Goal: Task Accomplishment & Management: Manage account settings

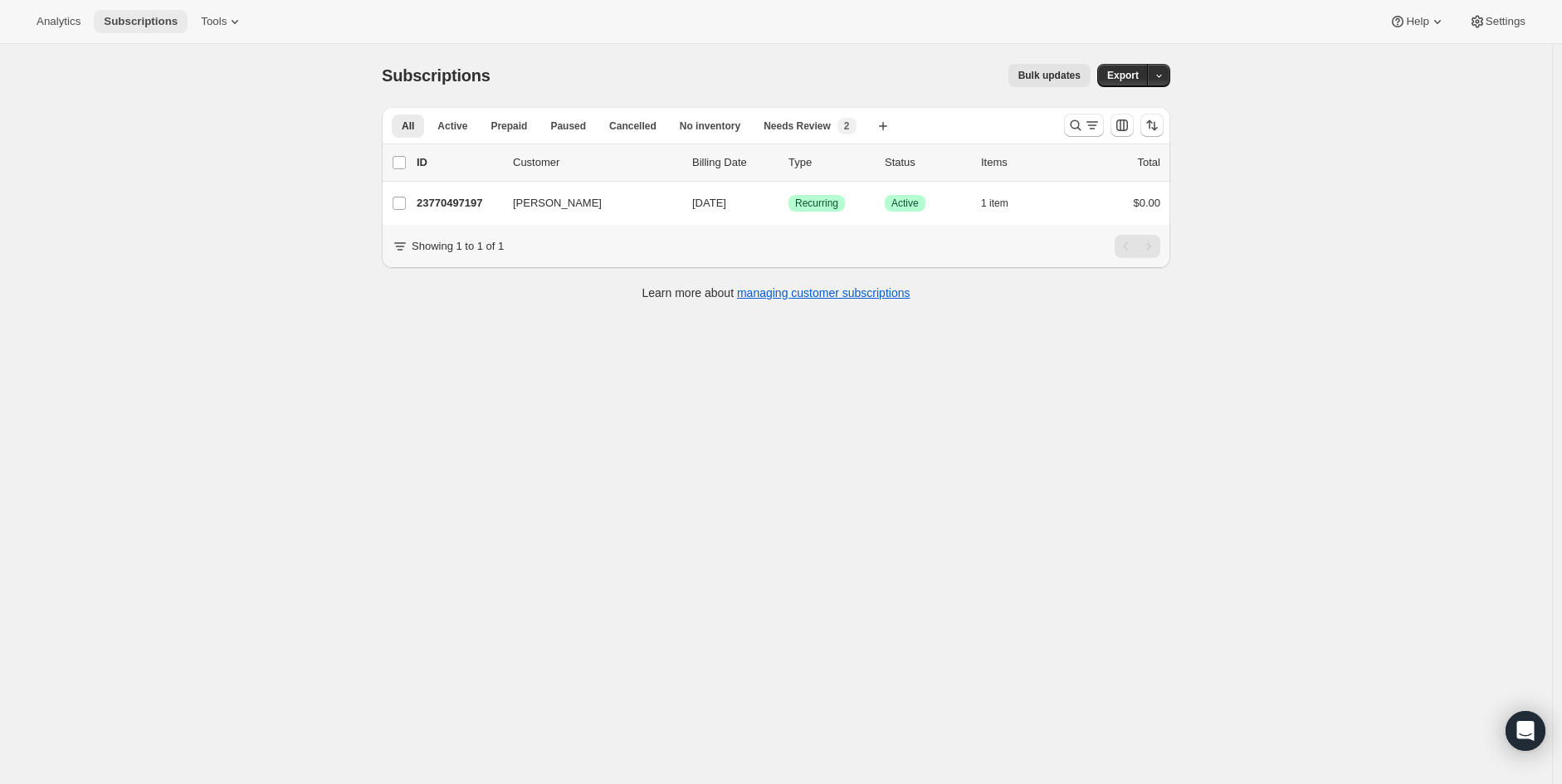
click at [135, 17] on span "Subscriptions" at bounding box center [141, 21] width 74 height 13
click at [1075, 128] on icon "Search and filter results" at bounding box center [1075, 124] width 16 height 16
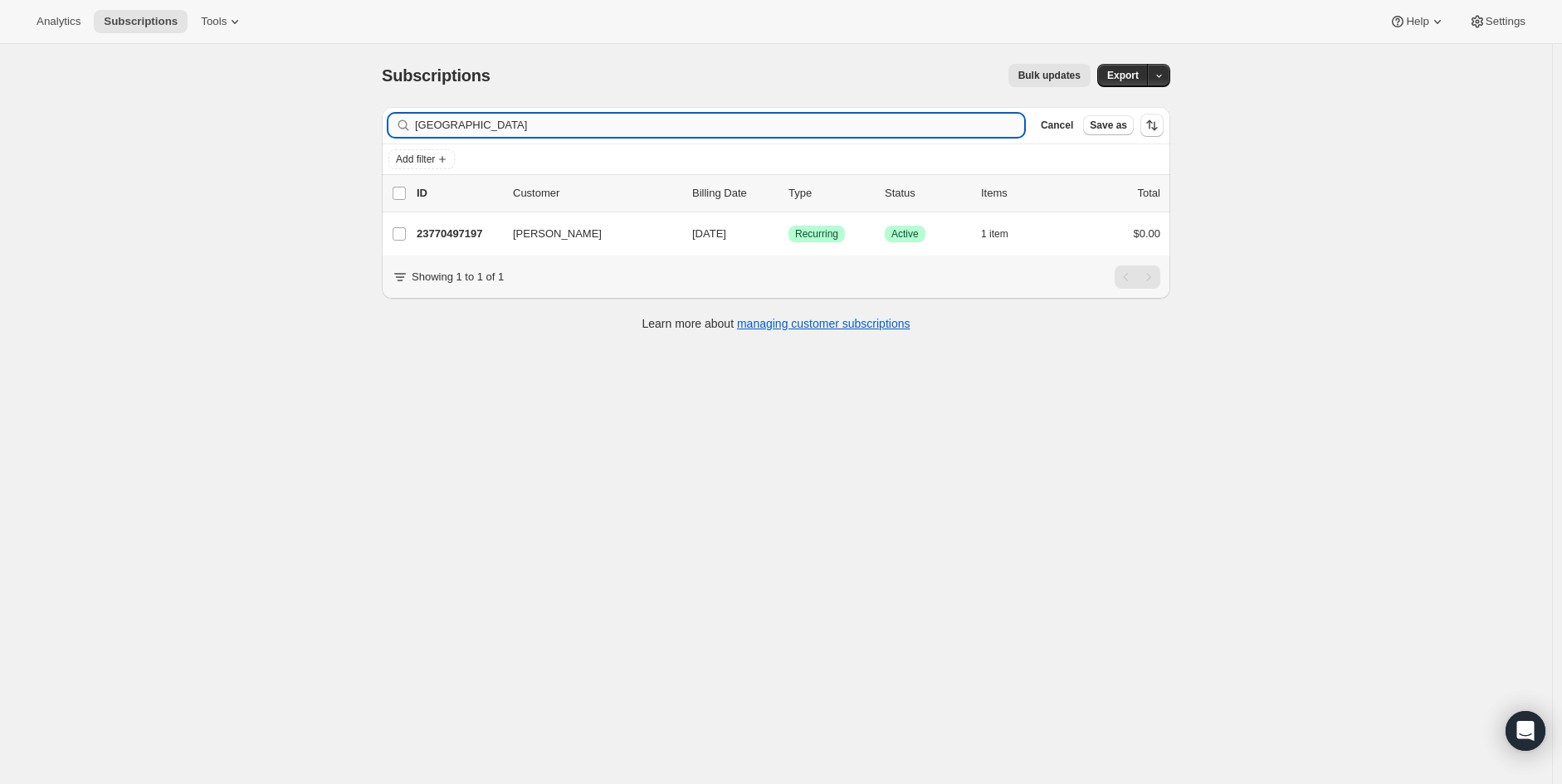
click at [671, 132] on input "[GEOGRAPHIC_DATA]" at bounding box center [720, 125] width 609 height 23
type input "[EMAIL_ADDRESS][DOMAIN_NAME]"
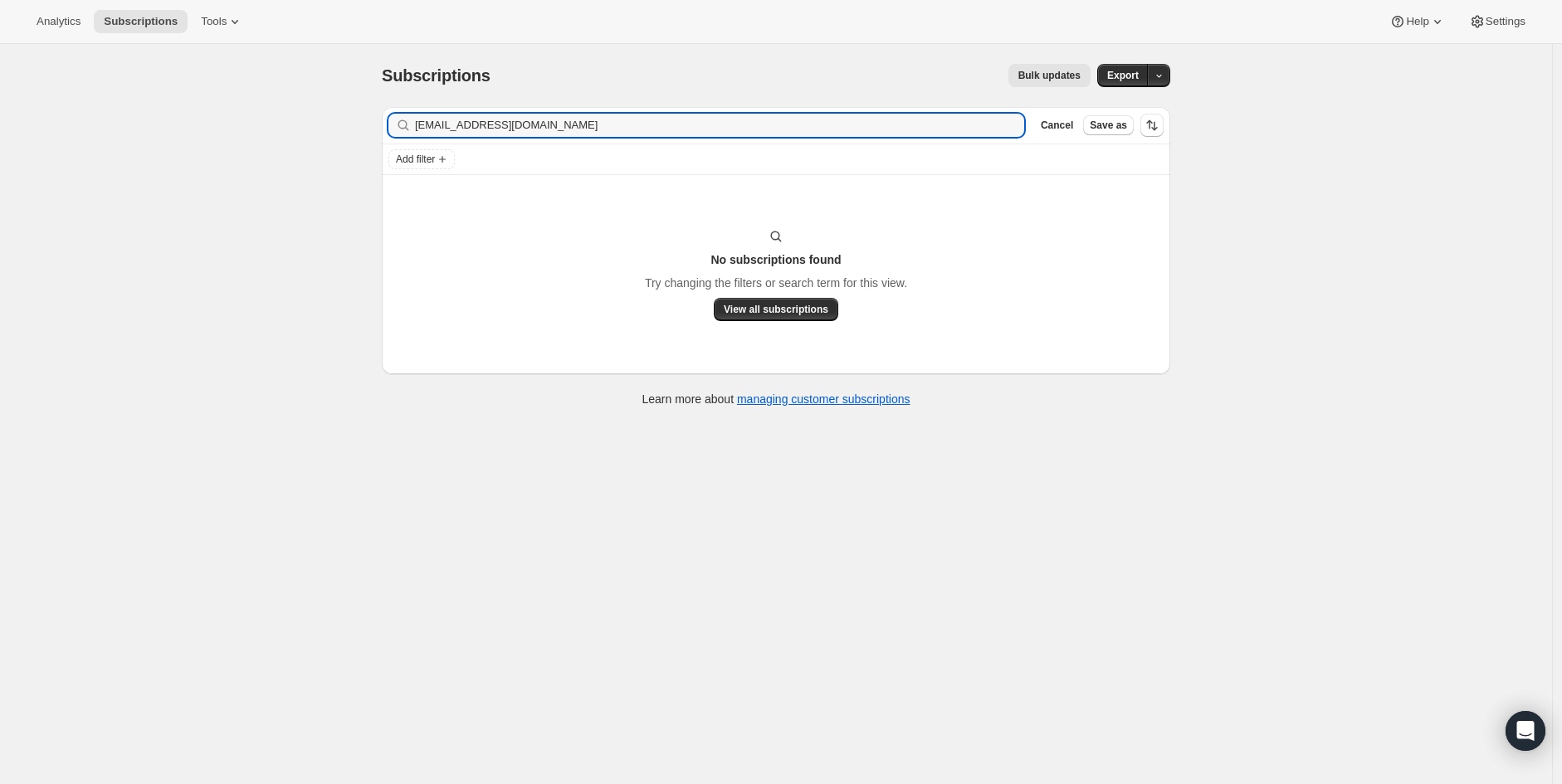
drag, startPoint x: 319, startPoint y: 122, endPoint x: 235, endPoint y: 118, distance: 84.1
click at [235, 118] on div "Subscriptions. This page is ready Subscriptions Bulk updates More actions Bulk …" at bounding box center [775, 436] width 1552 height 784
click at [122, 29] on button "Subscriptions" at bounding box center [140, 21] width 93 height 23
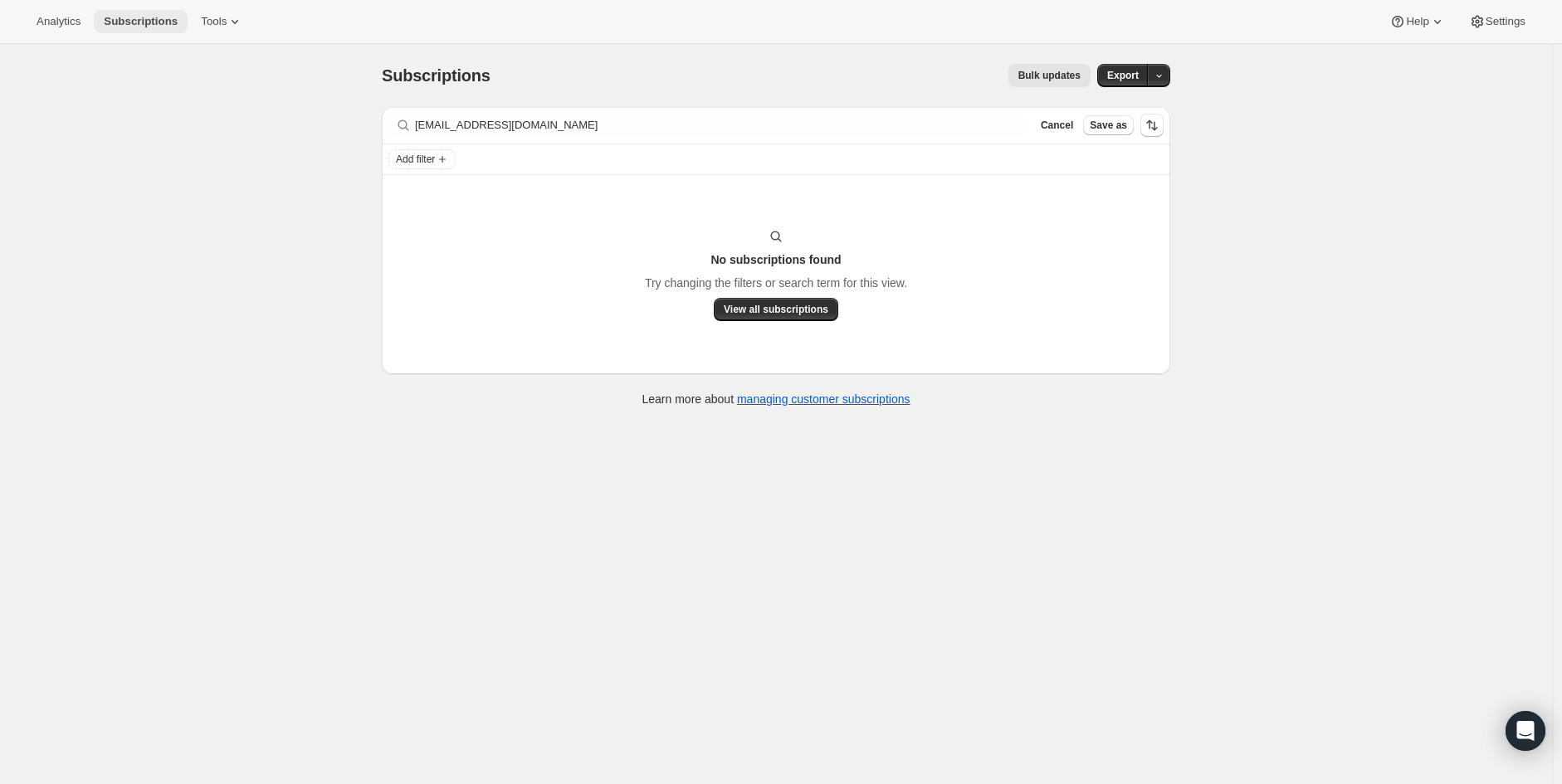
click at [122, 29] on button "Subscriptions" at bounding box center [140, 21] width 93 height 23
click at [1065, 125] on span "Cancel" at bounding box center [1057, 124] width 33 height 13
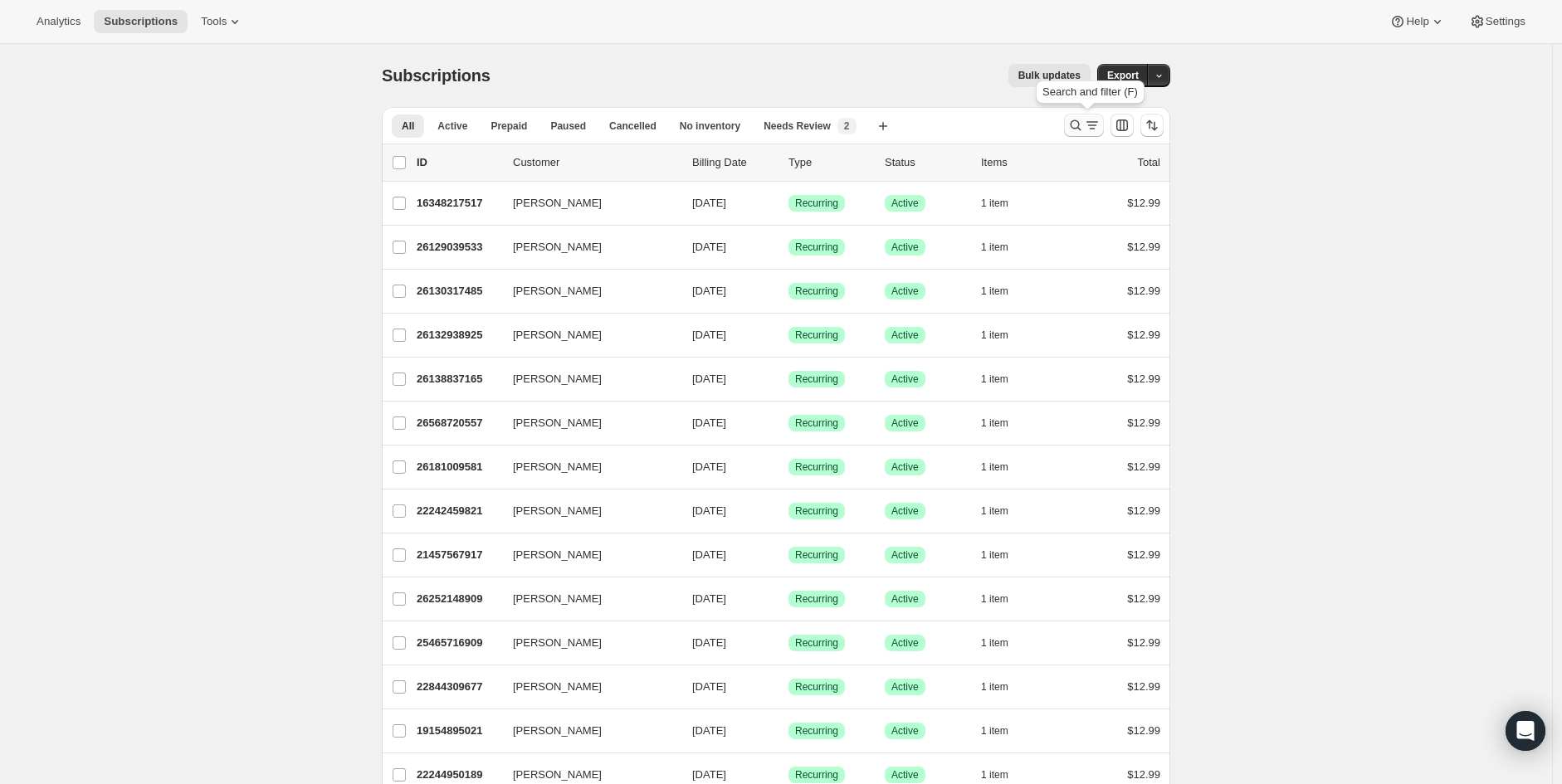
click at [1082, 126] on icon "Search and filter results" at bounding box center [1075, 124] width 16 height 16
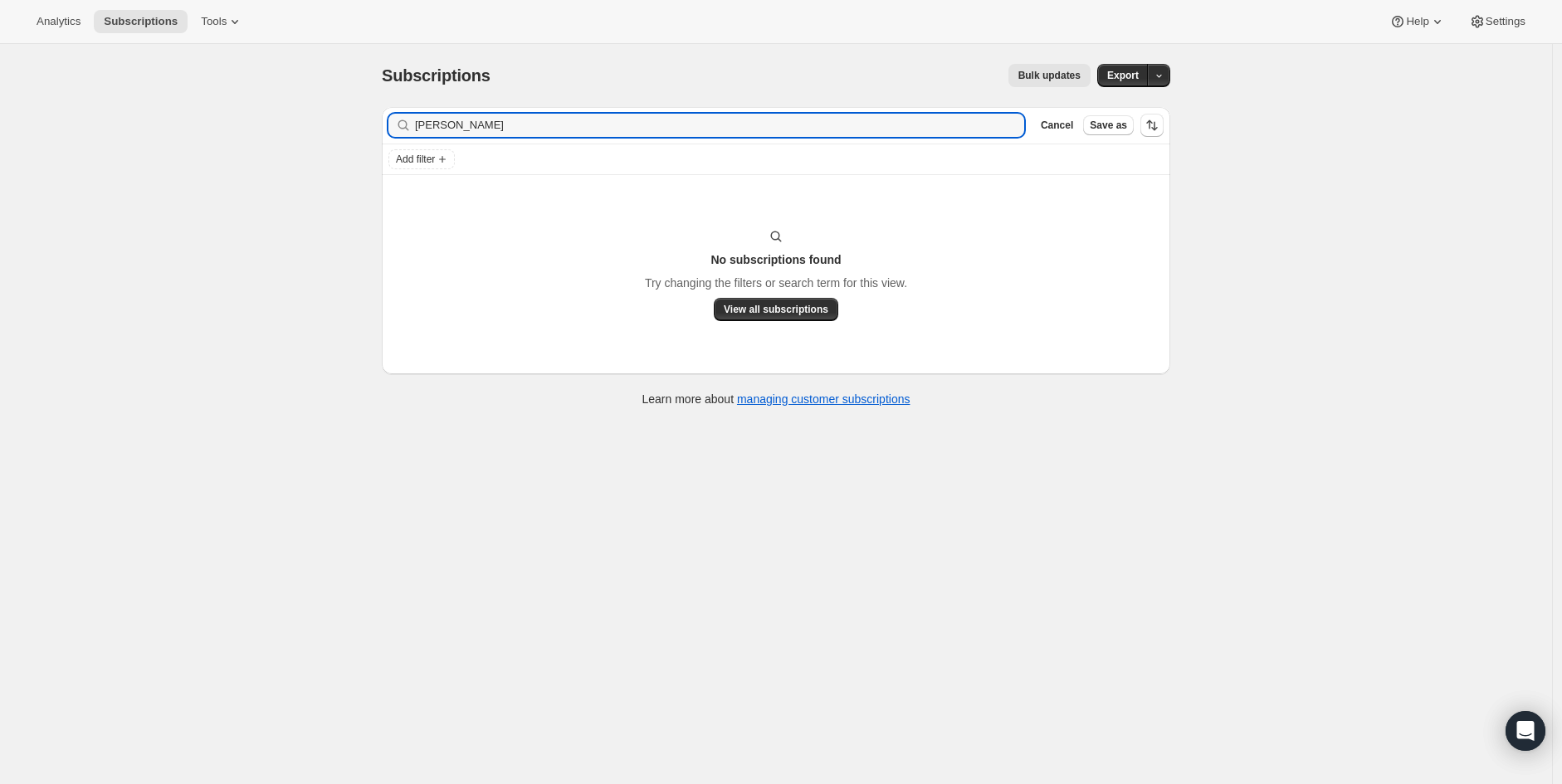
type input "[PERSON_NAME]"
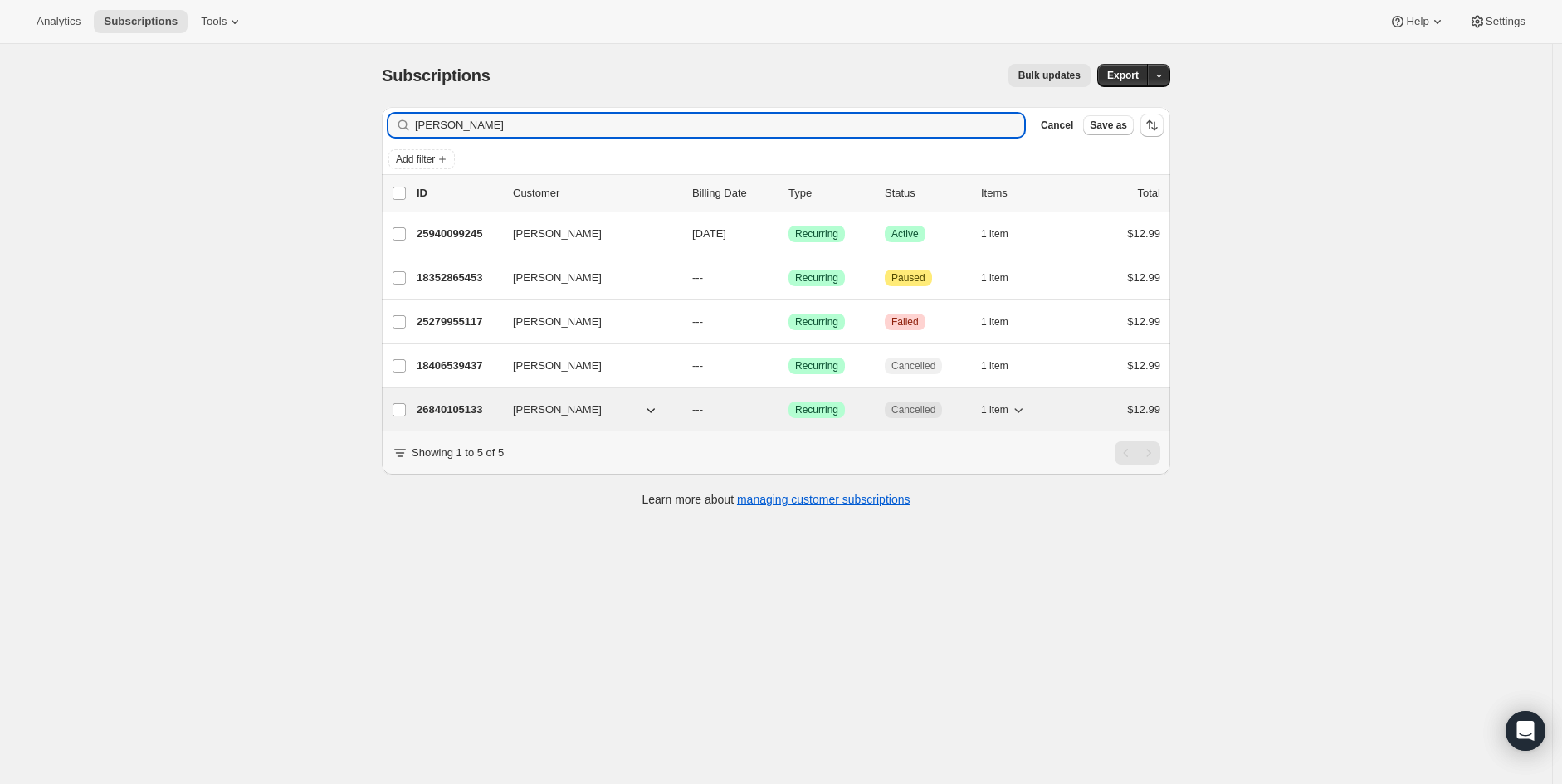
click at [544, 408] on span "[PERSON_NAME]" at bounding box center [558, 409] width 89 height 16
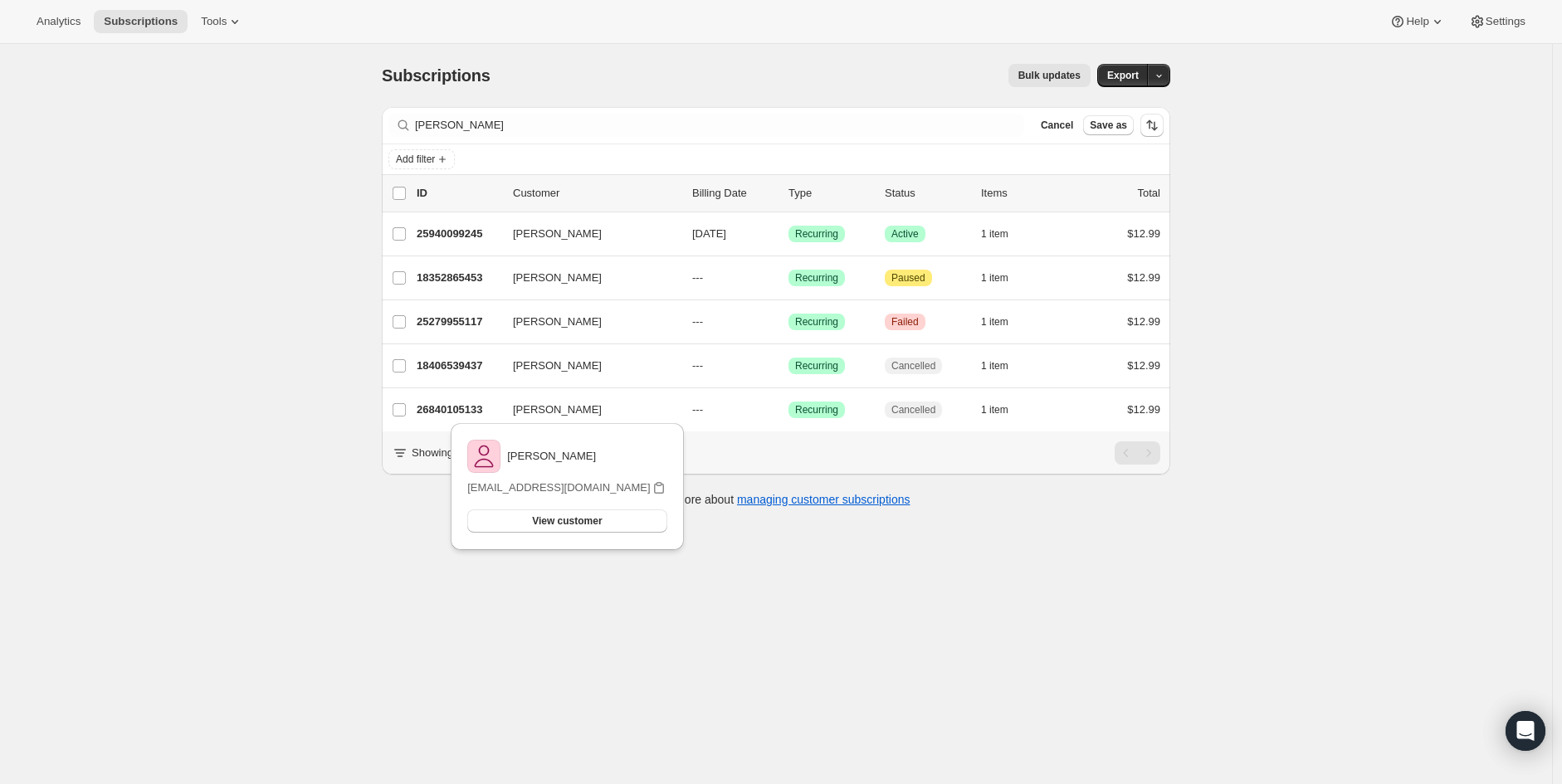
click at [263, 318] on div "Subscriptions. This page is ready Subscriptions Bulk updates More actions Bulk …" at bounding box center [775, 436] width 1552 height 784
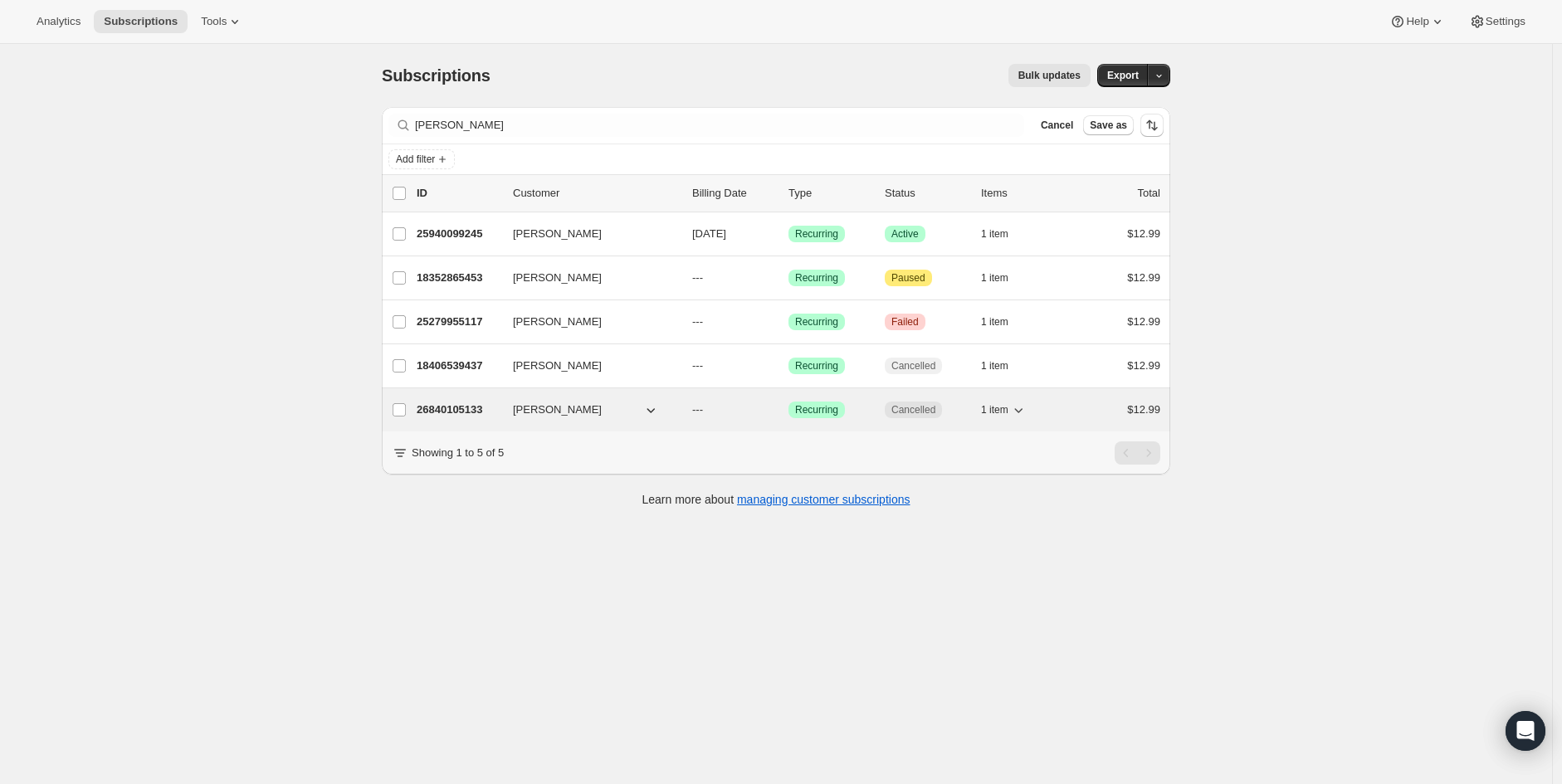
click at [471, 407] on p "26840105133" at bounding box center [458, 409] width 83 height 16
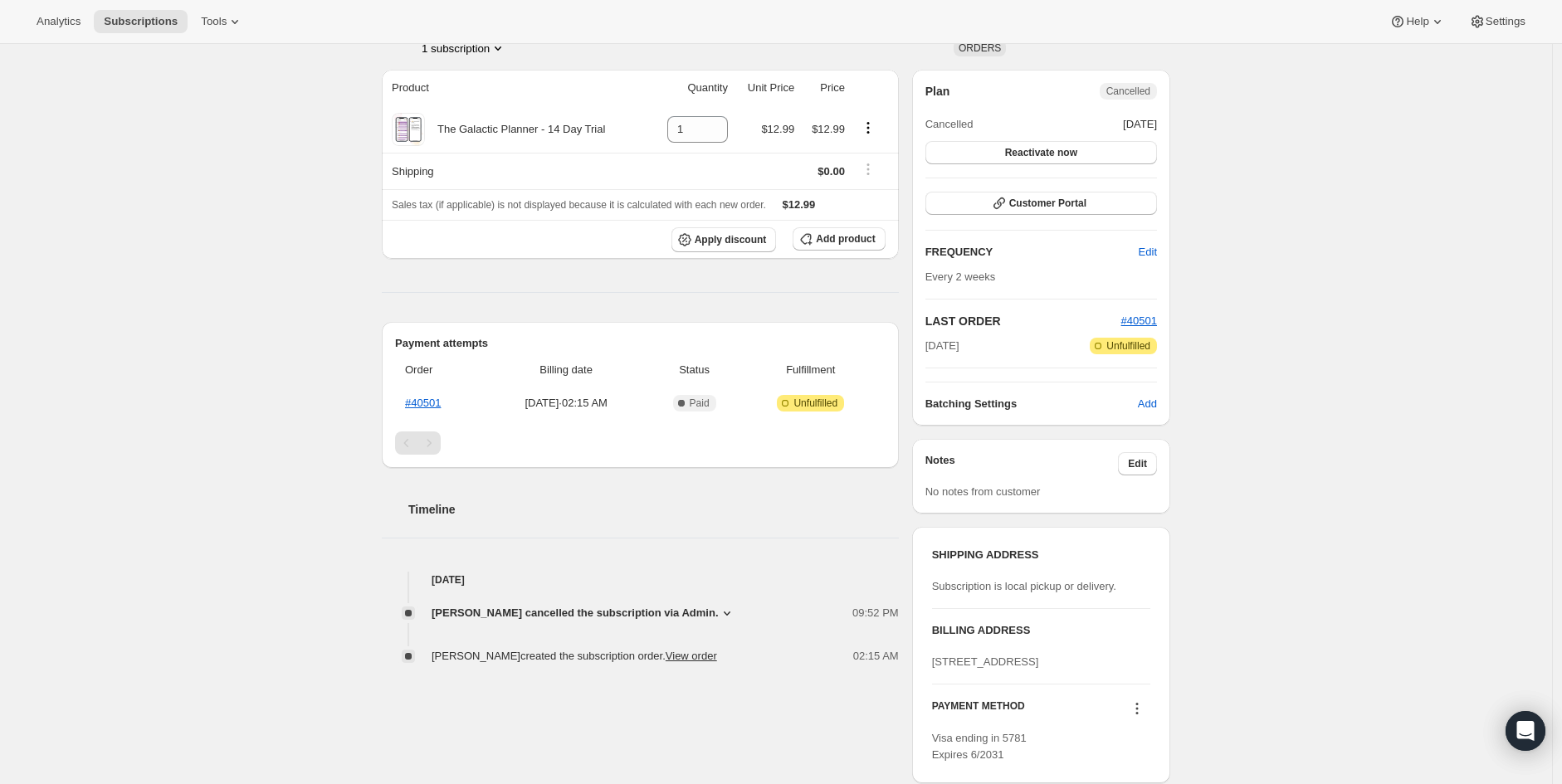
scroll to position [220, 0]
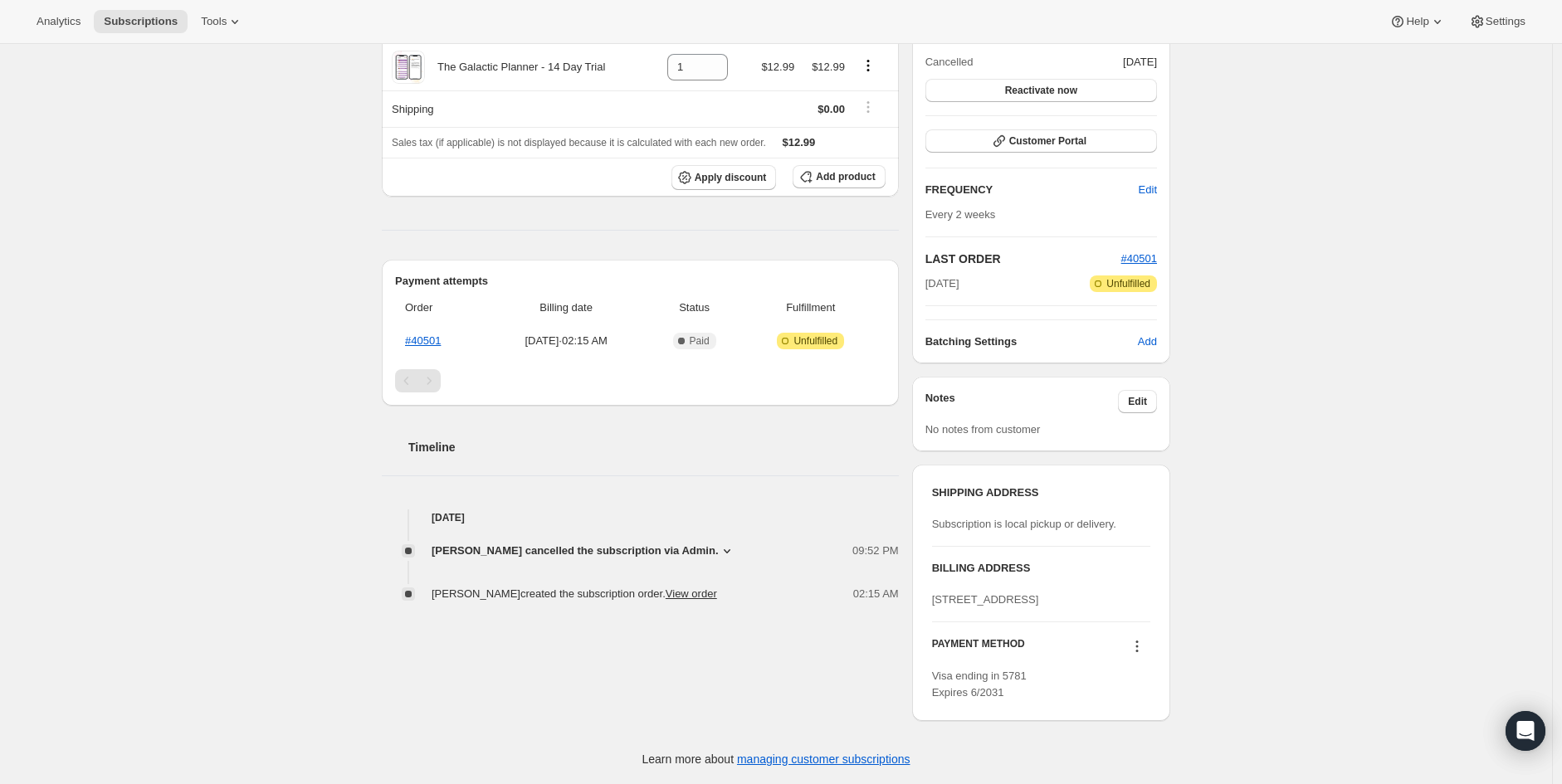
click at [692, 543] on span "[PERSON_NAME] cancelled the subscription via Admin." at bounding box center [575, 551] width 287 height 16
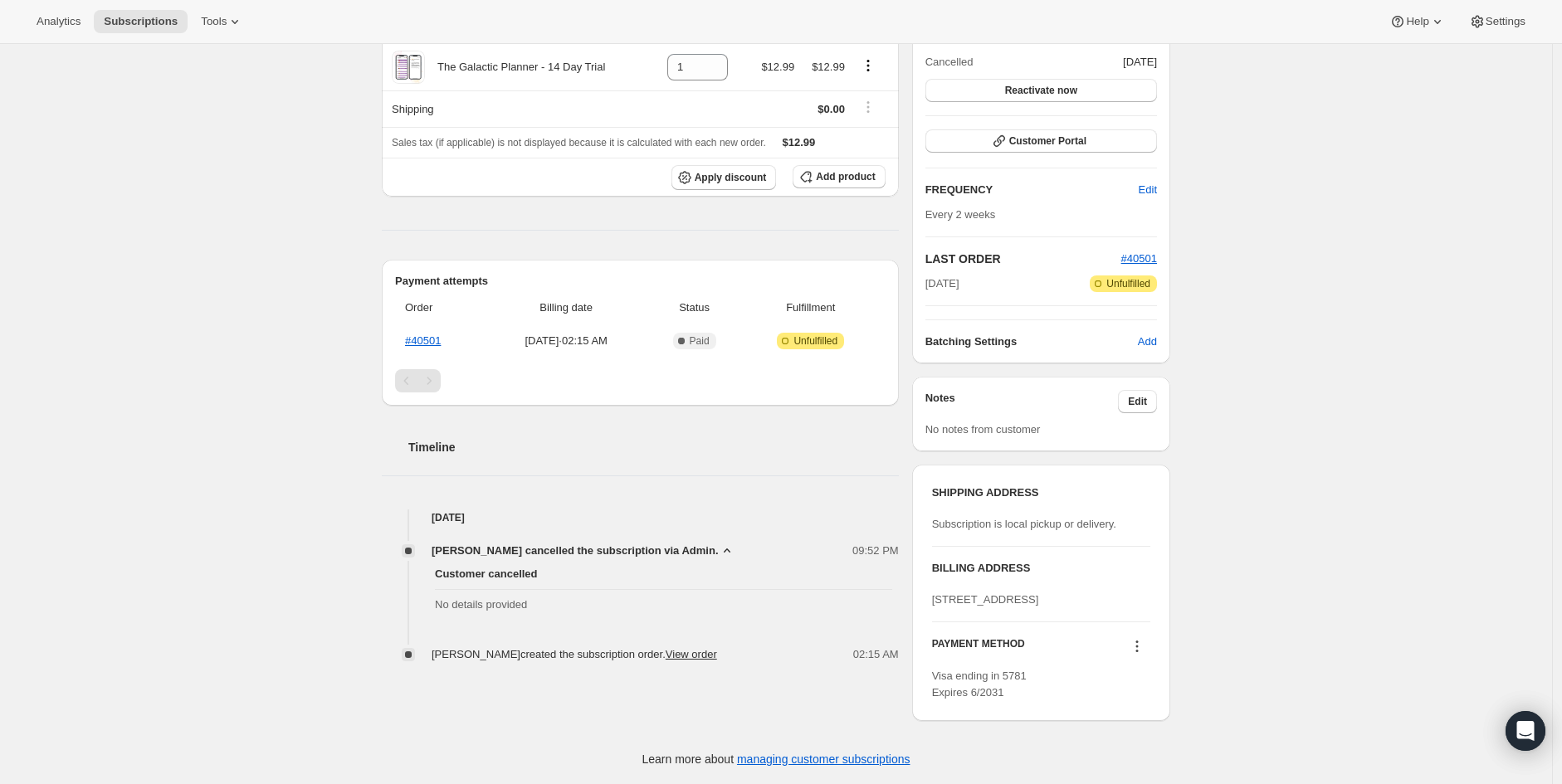
click at [780, 463] on div "Timeline [DATE] [PERSON_NAME] cancelled the subscription via Admin. 09:52 PM Cu…" at bounding box center [640, 534] width 517 height 257
